Goal: Entertainment & Leisure: Consume media (video, audio)

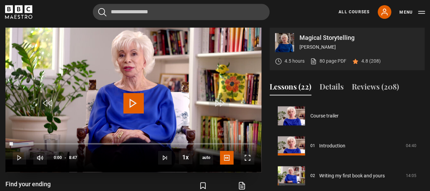
scroll to position [538, 0]
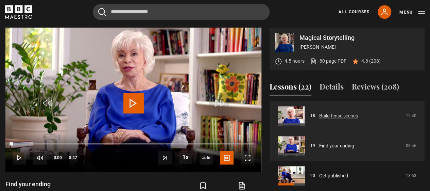
click at [344, 117] on link "Build tense scenes" at bounding box center [338, 115] width 39 height 7
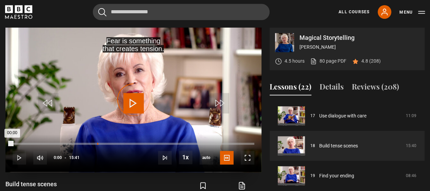
click at [97, 143] on div "Loaded : 0.00% 05:29 00:00" at bounding box center [134, 143] width 242 height 2
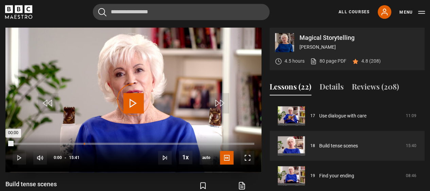
drag, startPoint x: 11, startPoint y: 141, endPoint x: 84, endPoint y: 142, distance: 73.1
click at [84, 142] on div "Loaded : 0.00% 04:37 00:00" at bounding box center [134, 143] width 242 height 2
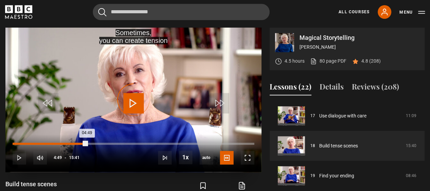
drag, startPoint x: 87, startPoint y: 144, endPoint x: 52, endPoint y: 142, distance: 35.4
click at [52, 142] on div "Loaded : 0.00% 02:33 04:49" at bounding box center [134, 143] width 242 height 2
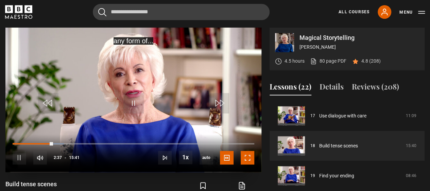
click at [249, 154] on span "Video Player" at bounding box center [248, 158] width 14 height 14
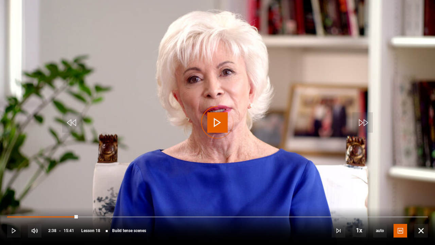
drag, startPoint x: 77, startPoint y: 216, endPoint x: 35, endPoint y: 213, distance: 42.3
click at [35, 190] on div "10s Skip Back 10 seconds Play 10s Skip Forward 10 seconds Loaded : 0.00% 02:35 …" at bounding box center [217, 226] width 435 height 38
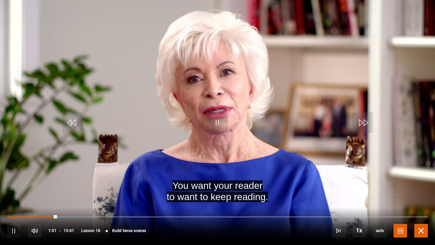
click at [421, 190] on span "Video Player" at bounding box center [421, 231] width 14 height 14
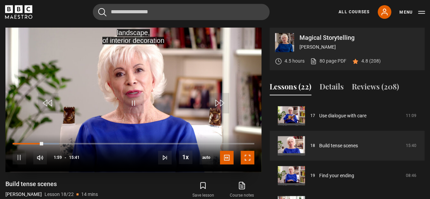
click at [247, 159] on span "Video Player" at bounding box center [248, 158] width 14 height 14
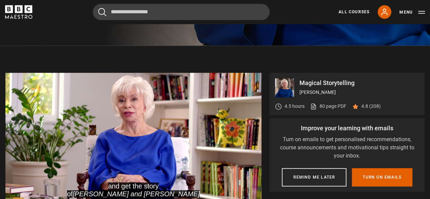
scroll to position [290, 0]
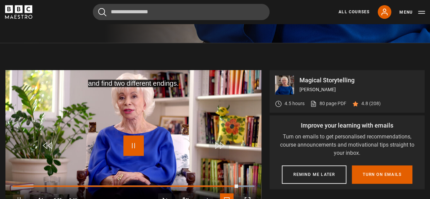
click at [134, 146] on span "Video Player" at bounding box center [133, 145] width 20 height 20
